Goal: Information Seeking & Learning: Learn about a topic

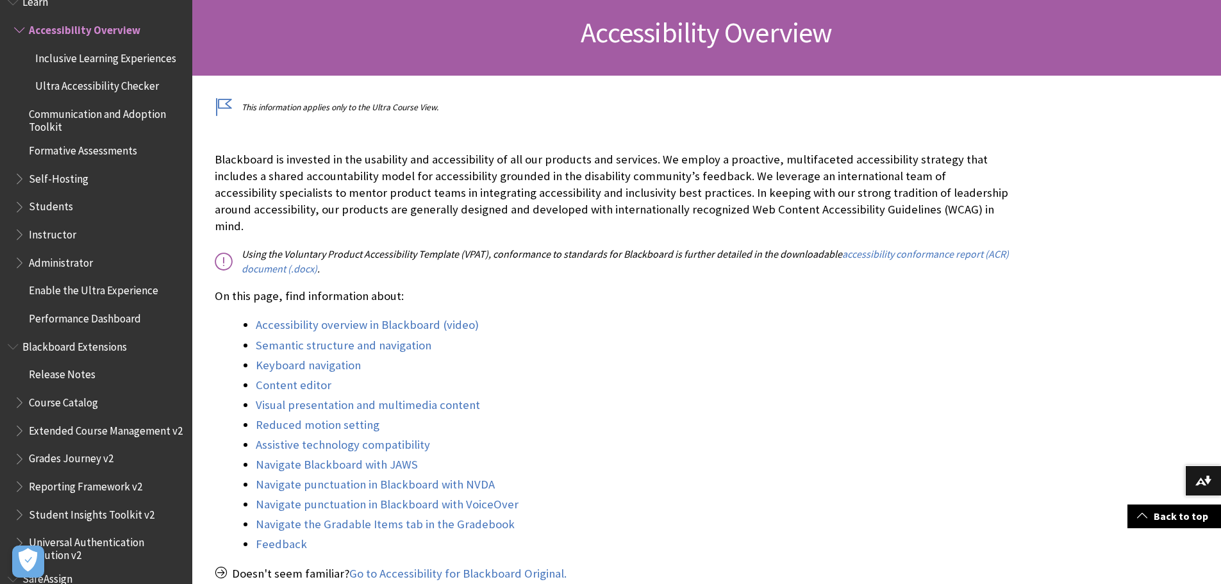
scroll to position [256, 0]
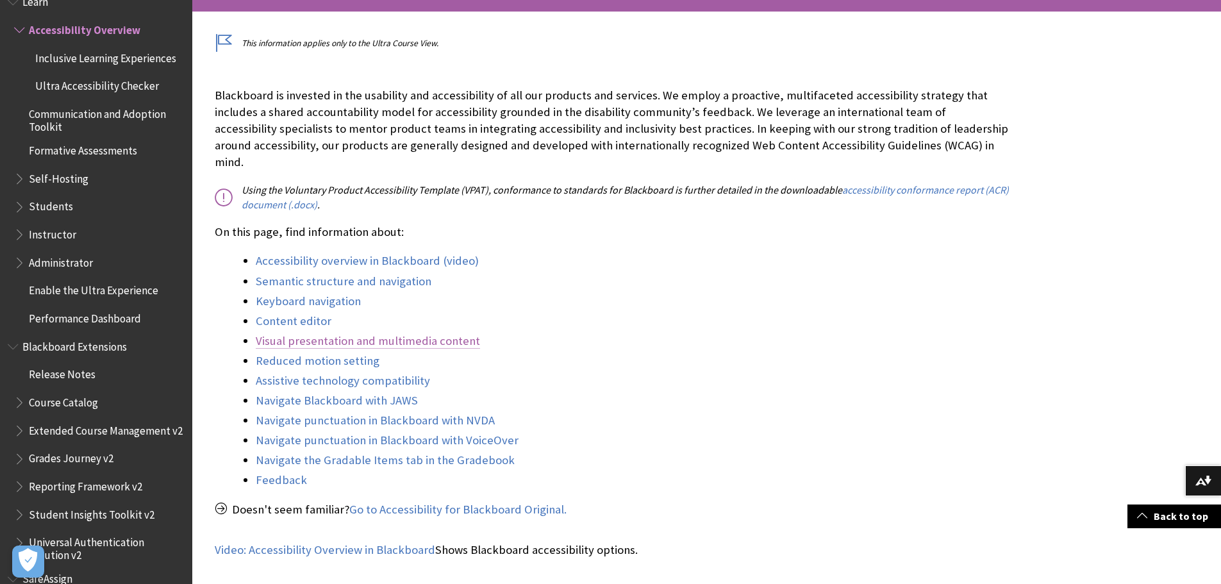
click at [420, 333] on link "Visual presentation and multimedia content" at bounding box center [368, 340] width 224 height 15
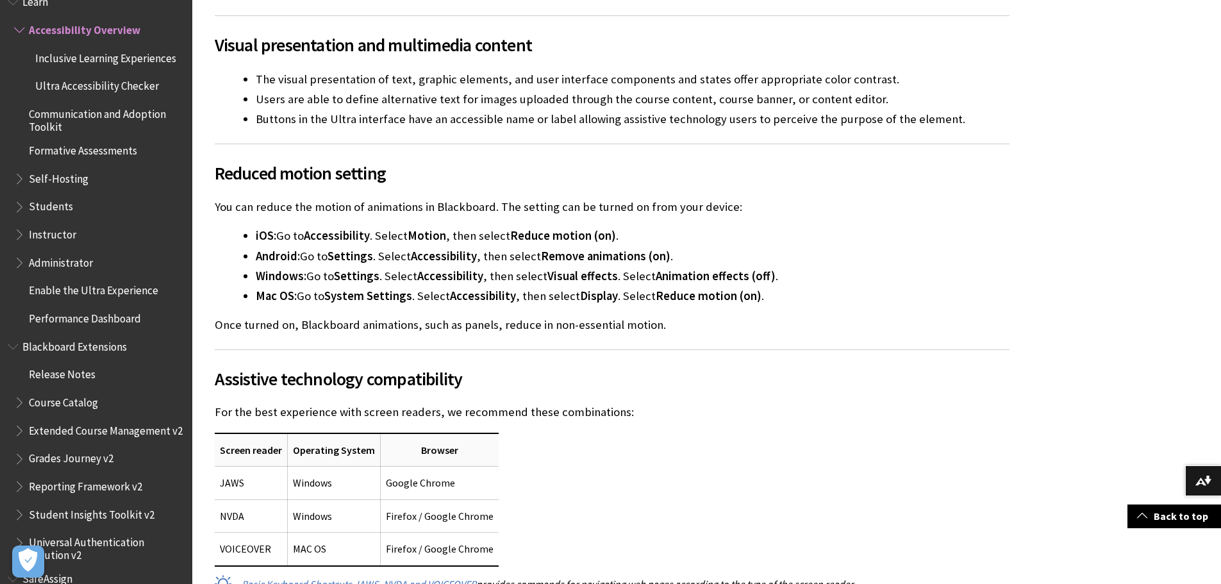
click at [385, 227] on li "iOS: Go to Accessibility . Select Motion , then select Reduce motion (on) ." at bounding box center [633, 236] width 754 height 18
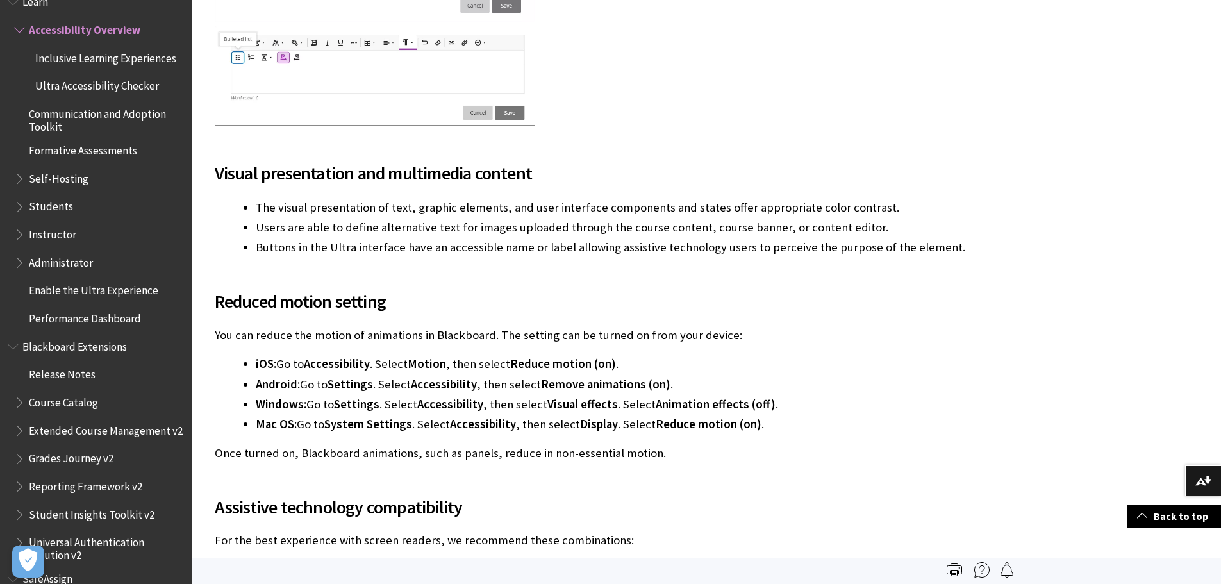
scroll to position [3527, 0]
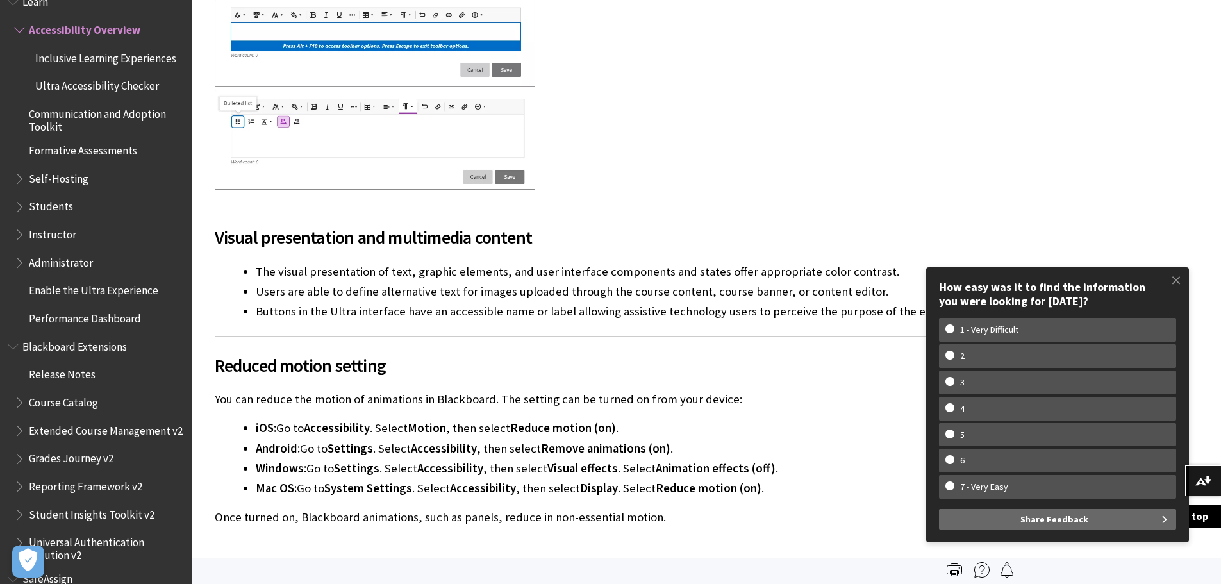
click at [645, 263] on li "The visual presentation of text, graphic elements, and user interface component…" at bounding box center [633, 272] width 754 height 18
click at [527, 283] on li "Users are able to define alternative text for images uploaded through the cours…" at bounding box center [633, 292] width 754 height 18
click at [558, 302] on li "Buttons in the Ultra interface have an accessible name or label allowing assist…" at bounding box center [633, 311] width 754 height 18
click at [1176, 285] on span at bounding box center [1176, 280] width 27 height 27
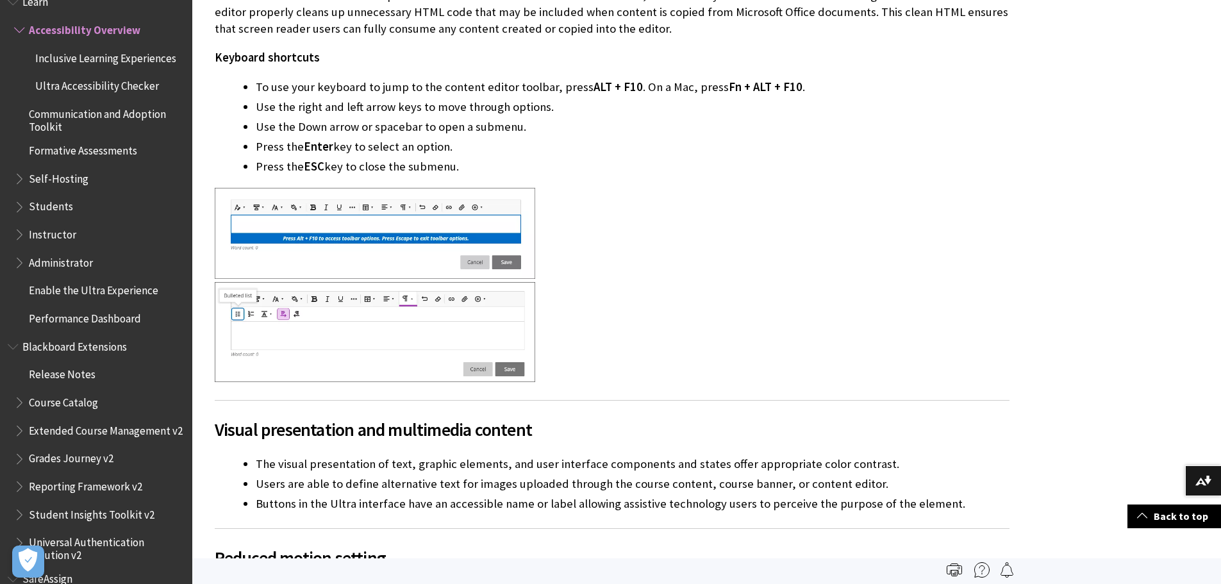
scroll to position [3271, 0]
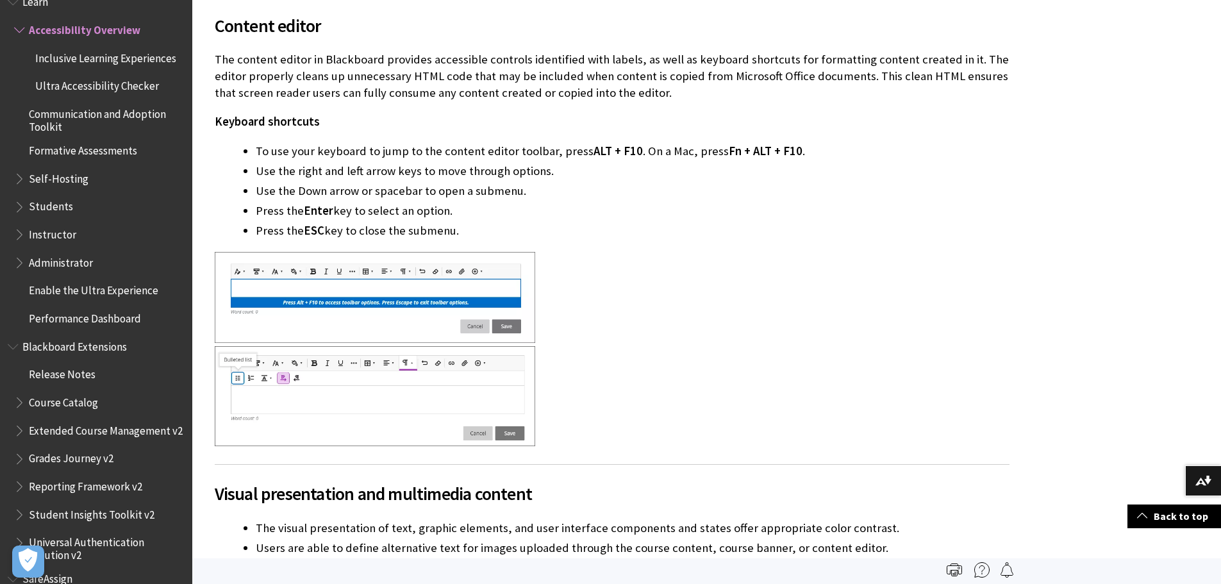
click at [700, 260] on div at bounding box center [612, 299] width 795 height 94
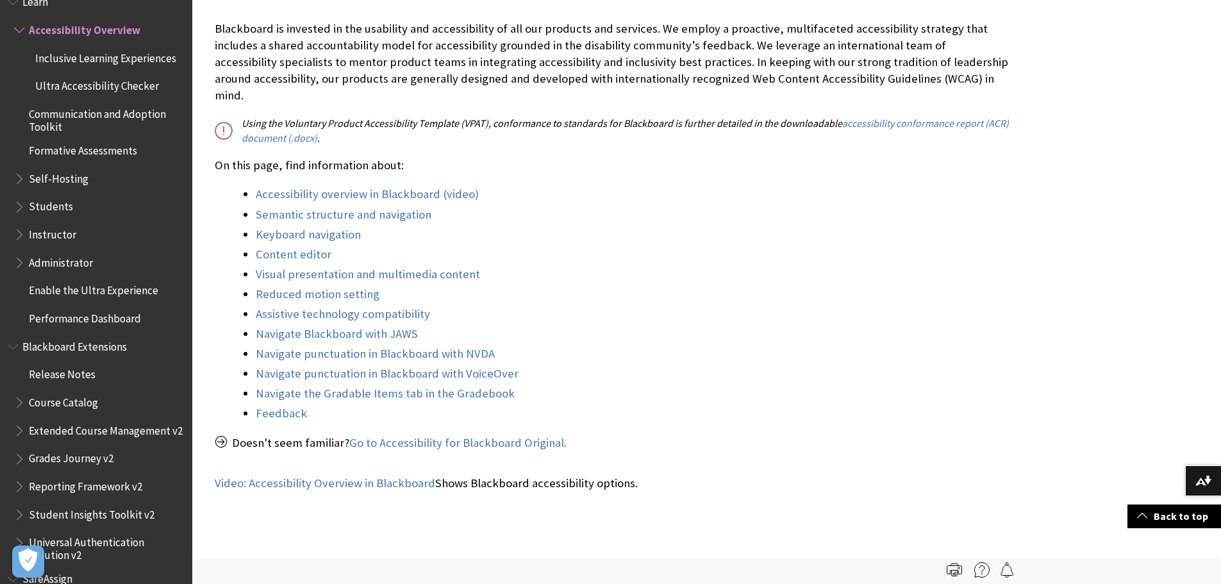
scroll to position [259, 0]
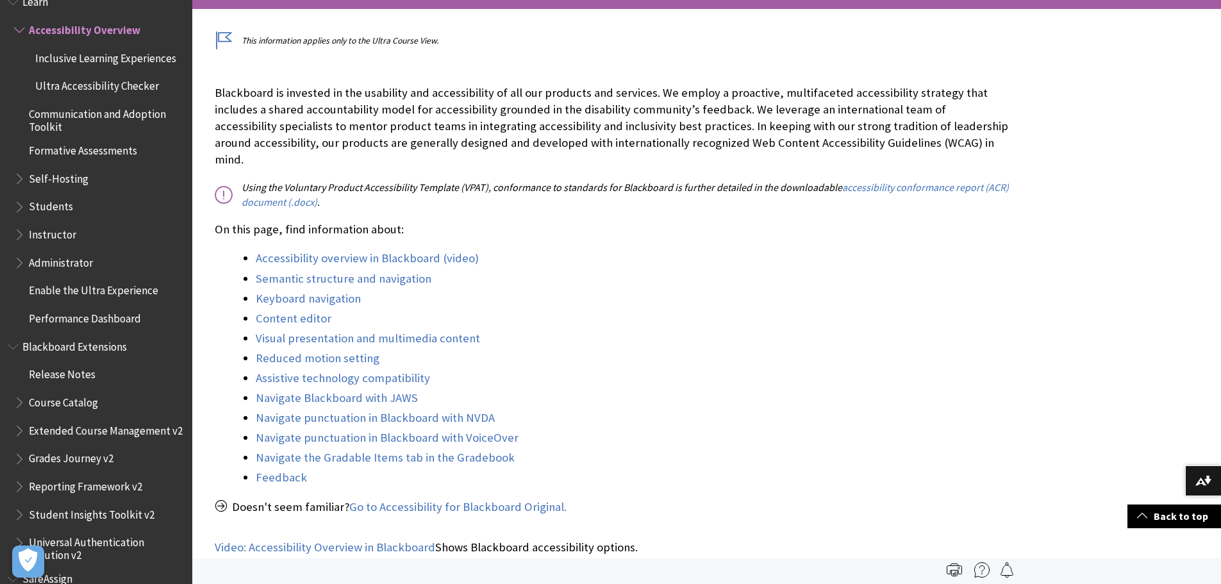
click at [495, 157] on div "Blackboard is invested in the usability and accessibility of all our products a…" at bounding box center [612, 300] width 795 height 431
click at [527, 149] on p "Blackboard is invested in the usability and accessibility of all our products a…" at bounding box center [612, 127] width 795 height 84
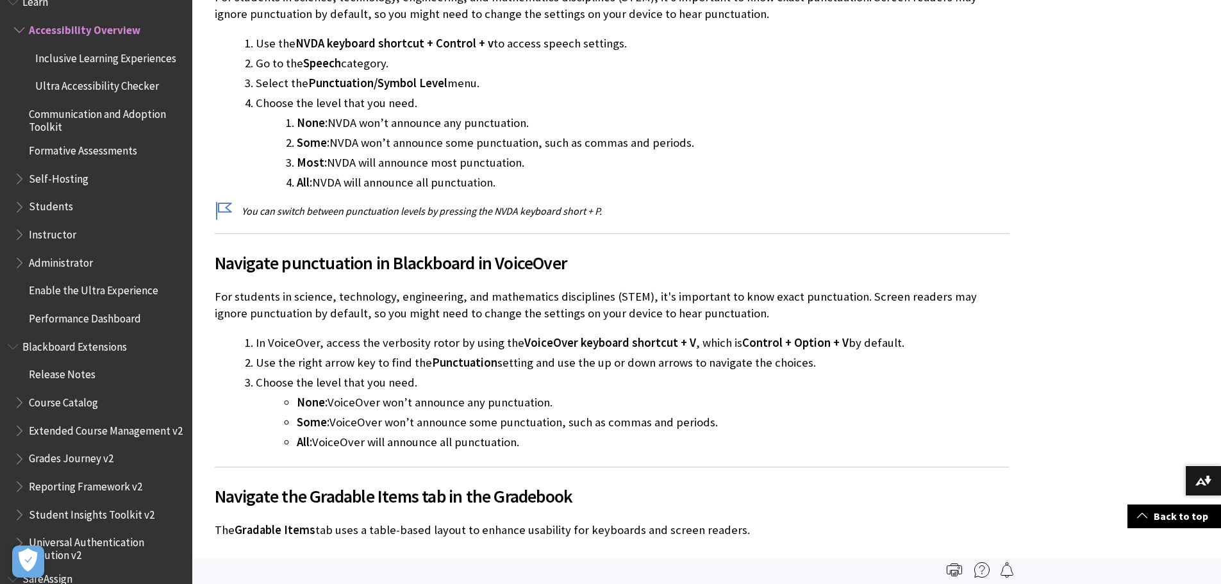
scroll to position [643, 0]
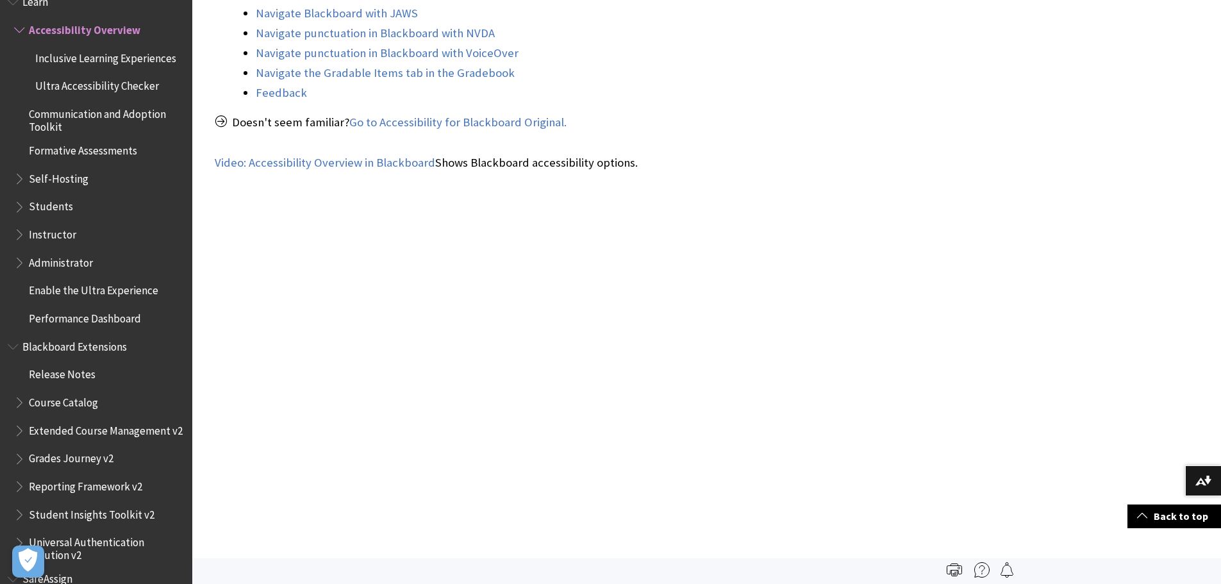
click at [840, 64] on li "Navigate the Gradable Items tab in the Gradebook" at bounding box center [633, 73] width 754 height 18
click at [1213, 485] on button "Download alternative formats ..." at bounding box center [1203, 480] width 36 height 31
click at [611, 154] on p "Video: Accessibility Overview in Blackboard Shows Blackboard accessibility opti…" at bounding box center [612, 162] width 795 height 17
